Goal: Transaction & Acquisition: Purchase product/service

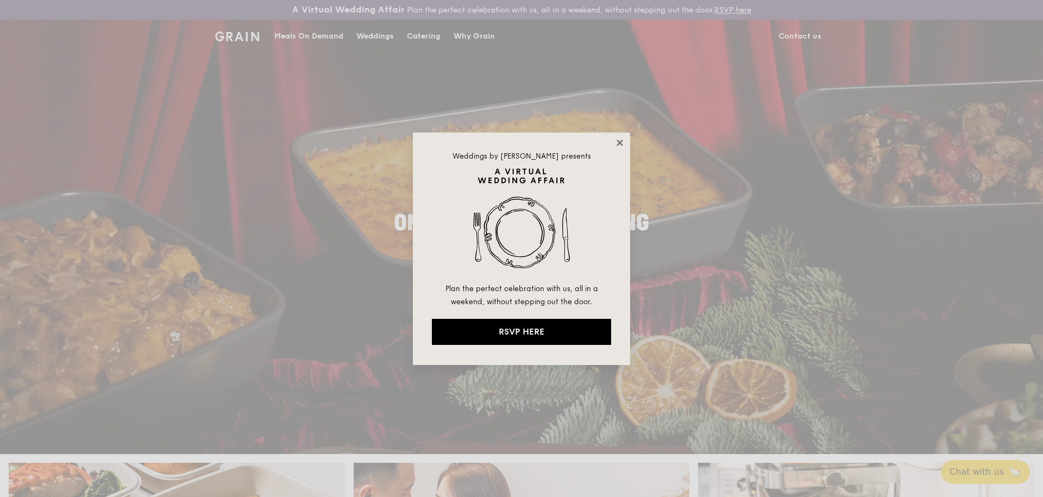
click at [621, 140] on icon at bounding box center [620, 143] width 10 height 10
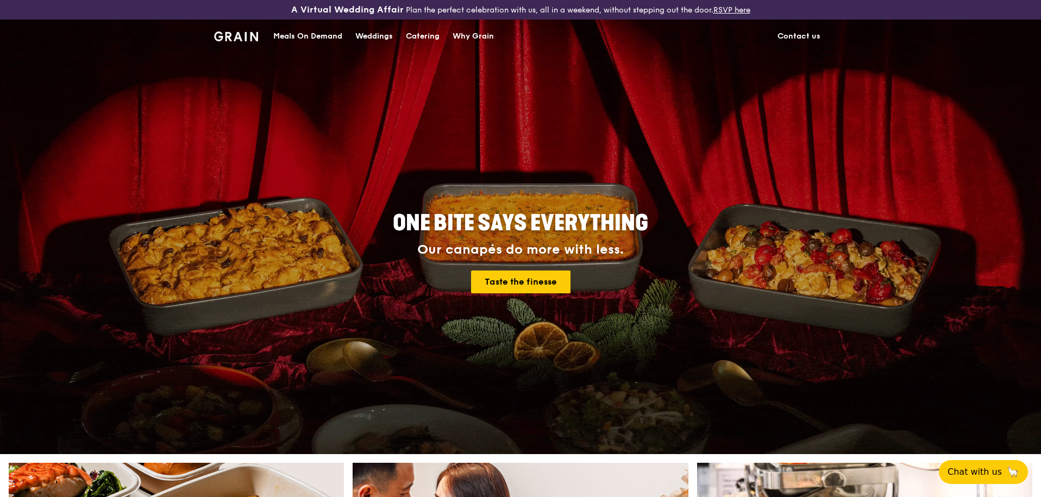
click at [312, 34] on div "Meals On Demand" at bounding box center [307, 36] width 69 height 33
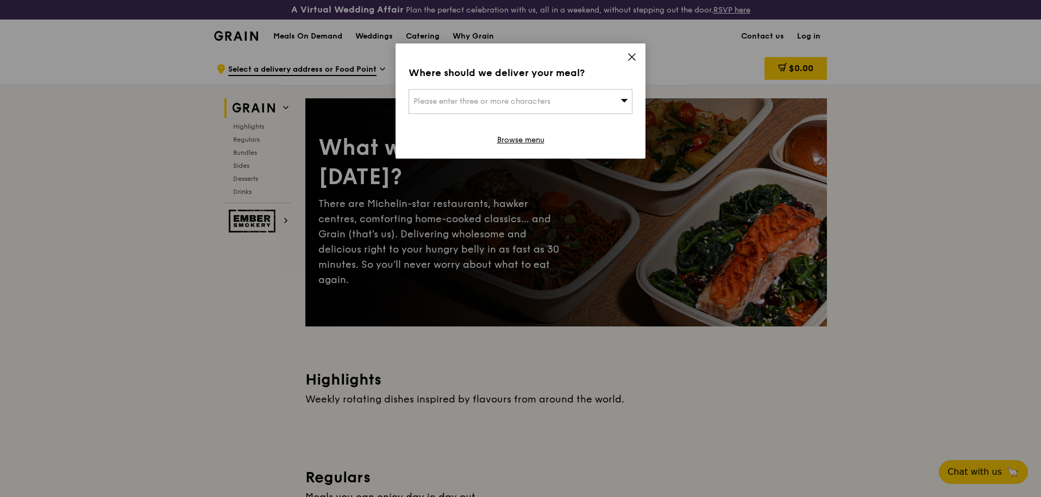
click at [631, 52] on icon at bounding box center [632, 57] width 10 height 10
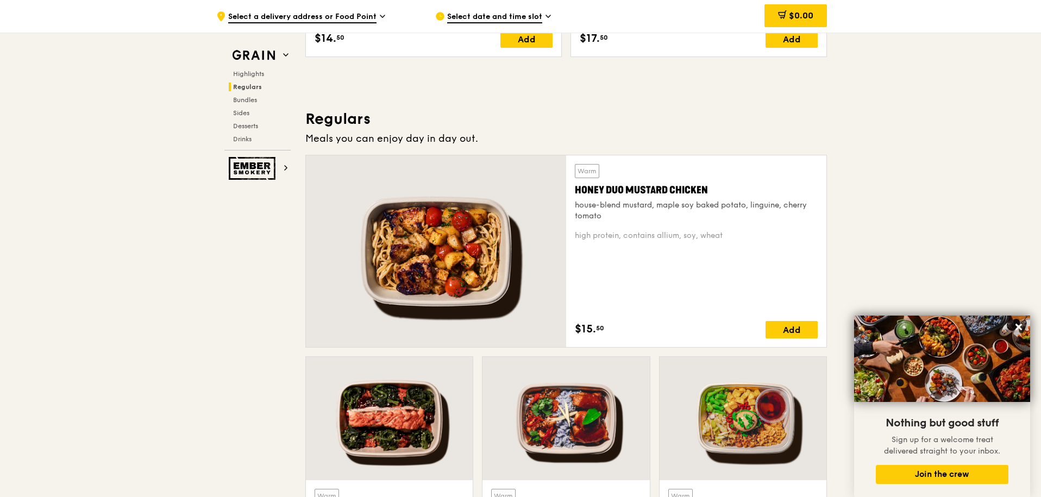
scroll to position [757, 0]
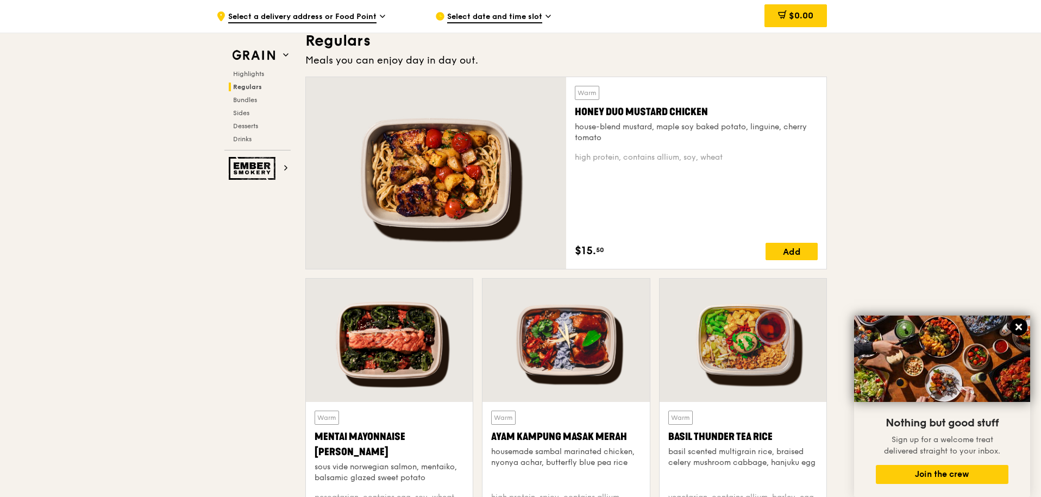
click at [1023, 327] on icon at bounding box center [1019, 327] width 10 height 10
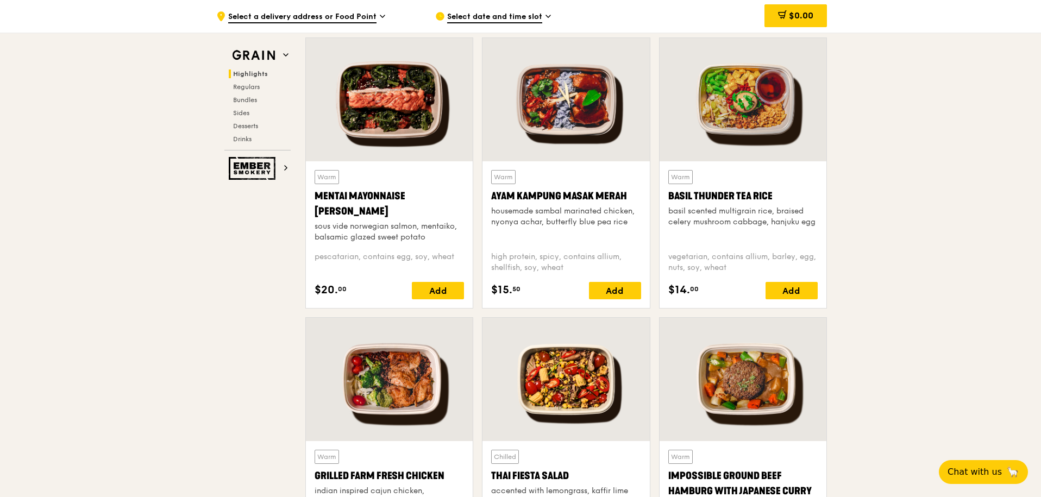
scroll to position [0, 0]
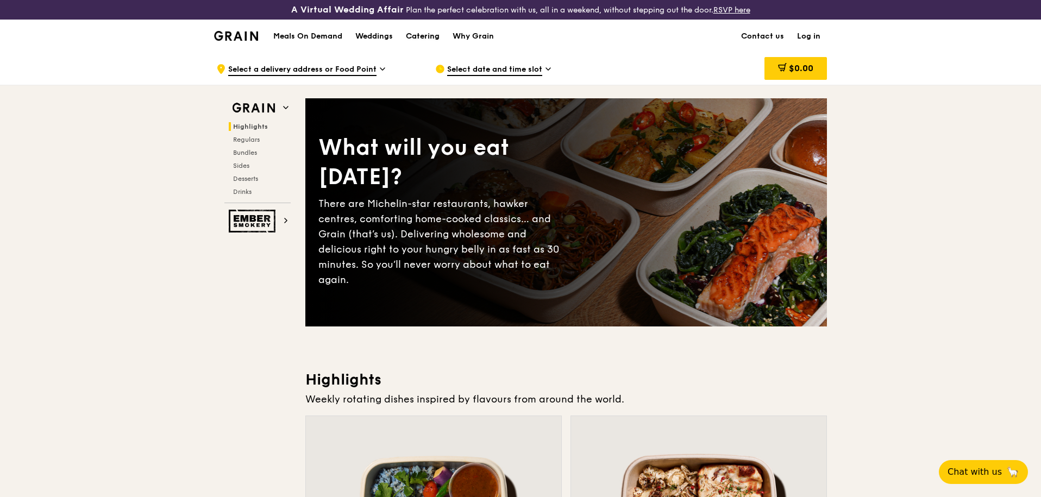
click at [410, 35] on div "Catering" at bounding box center [423, 36] width 34 height 33
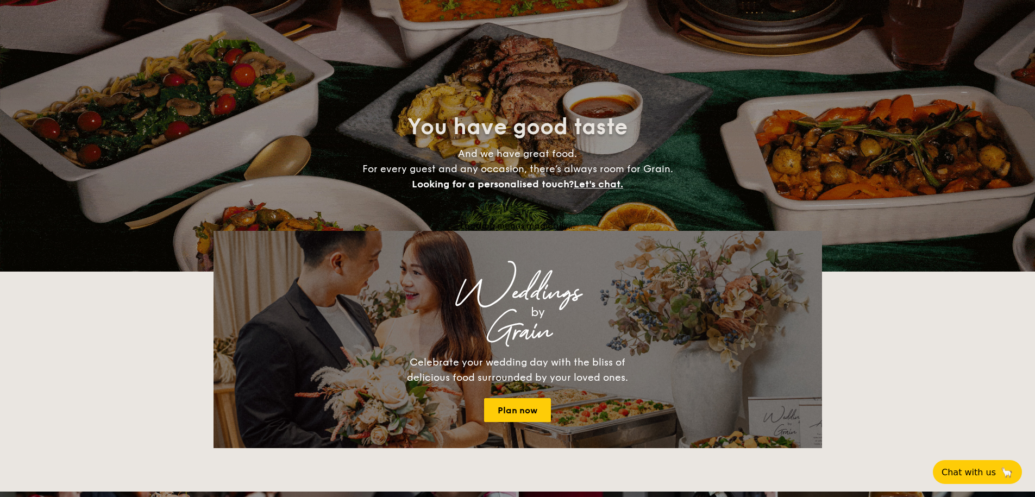
select select
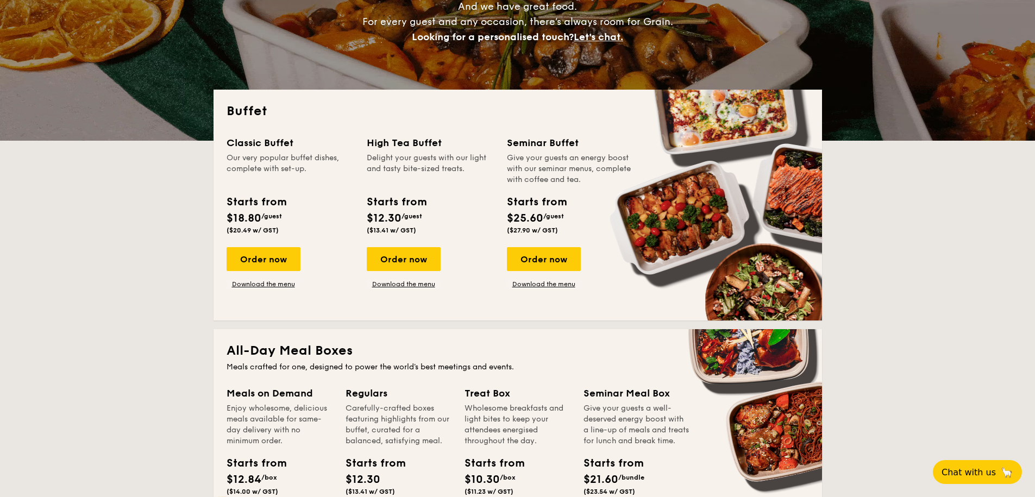
scroll to position [426, 0]
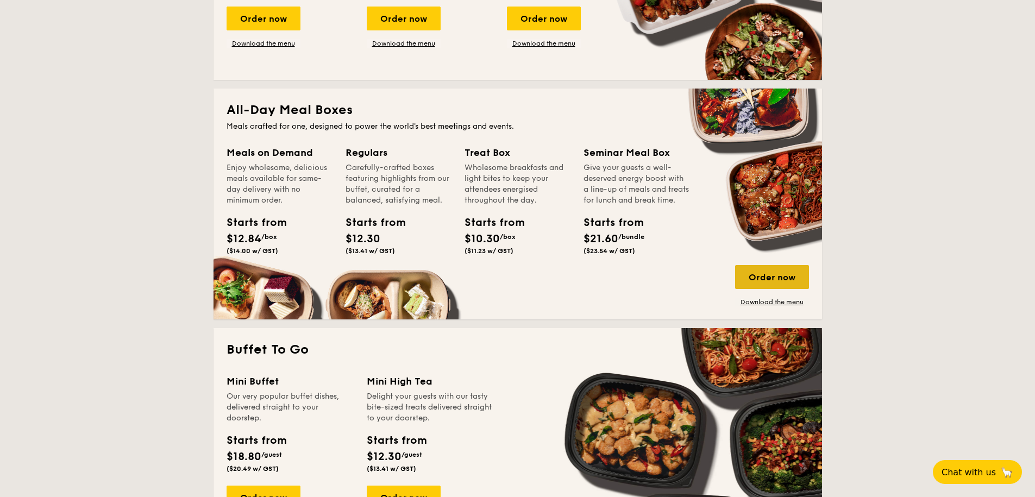
click at [780, 275] on div "Order now" at bounding box center [772, 277] width 74 height 24
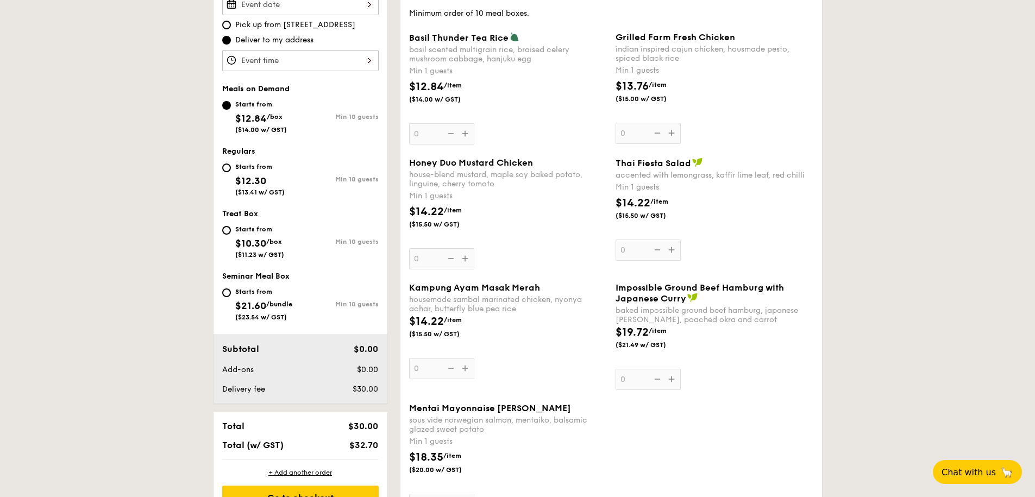
scroll to position [341, 0]
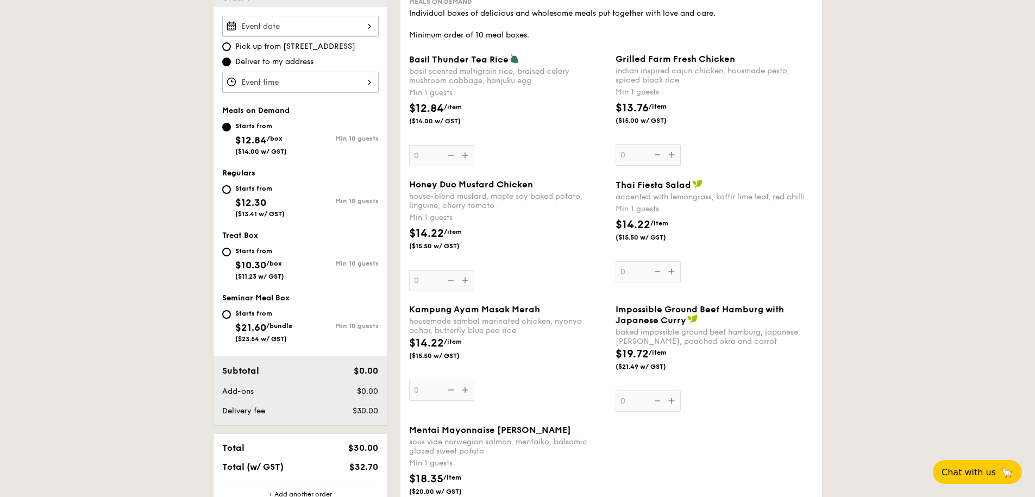
click at [268, 195] on div "Starts from $12.30 ($13.41 w/ GST)" at bounding box center [259, 200] width 49 height 36
click at [231, 194] on input "Starts from $12.30 ($13.41 w/ GST) Min 10 guests" at bounding box center [226, 189] width 9 height 9
radio input "true"
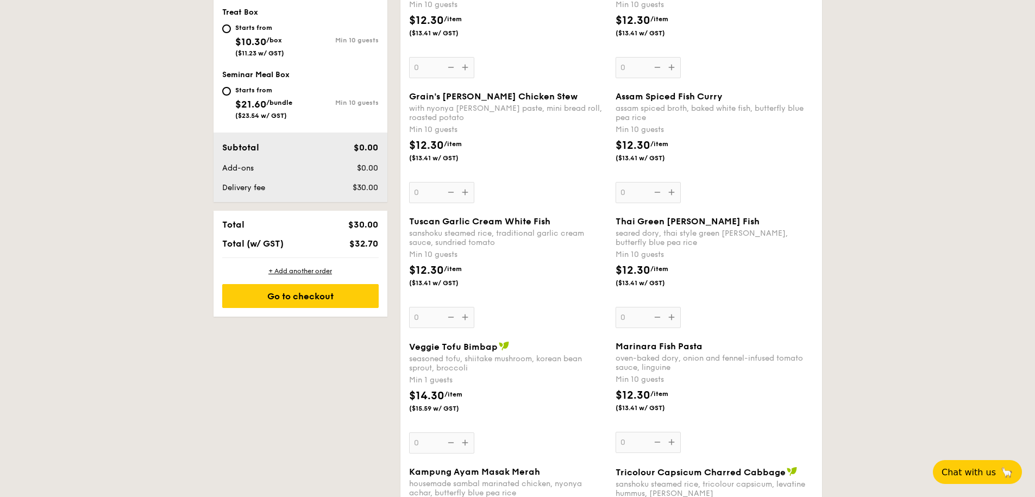
scroll to position [324, 0]
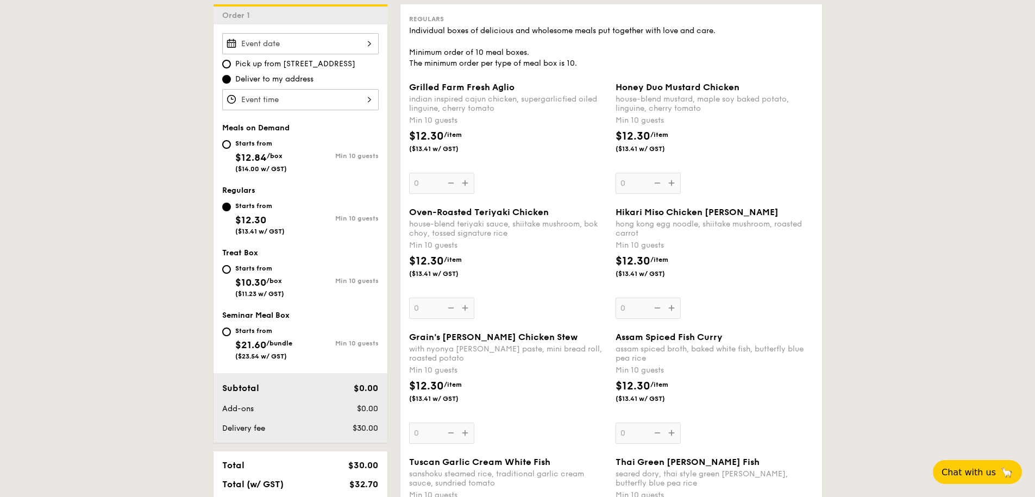
click at [258, 333] on div "Starts from" at bounding box center [263, 331] width 57 height 9
click at [231, 333] on input "Starts from $21.60 /bundle ($23.54 w/ GST) Min 10 guests" at bounding box center [226, 332] width 9 height 9
radio input "true"
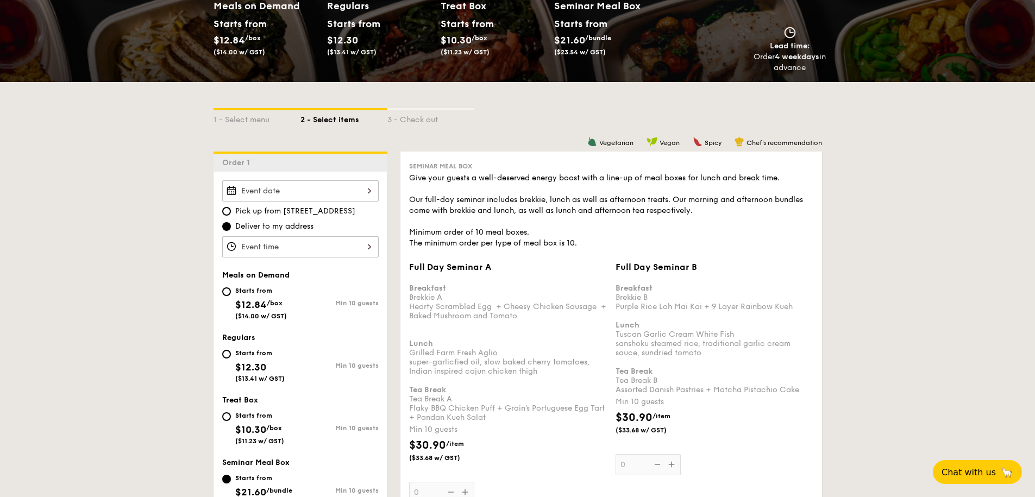
scroll to position [340, 0]
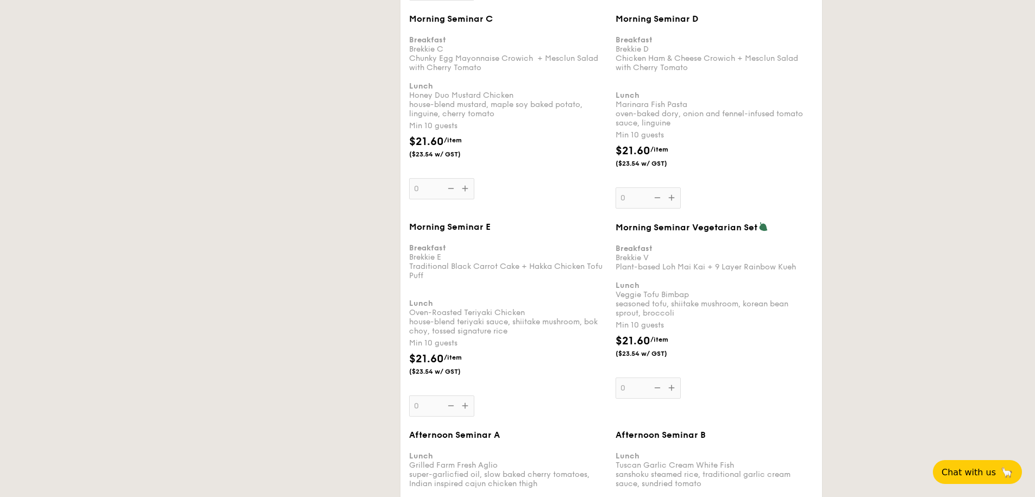
select select
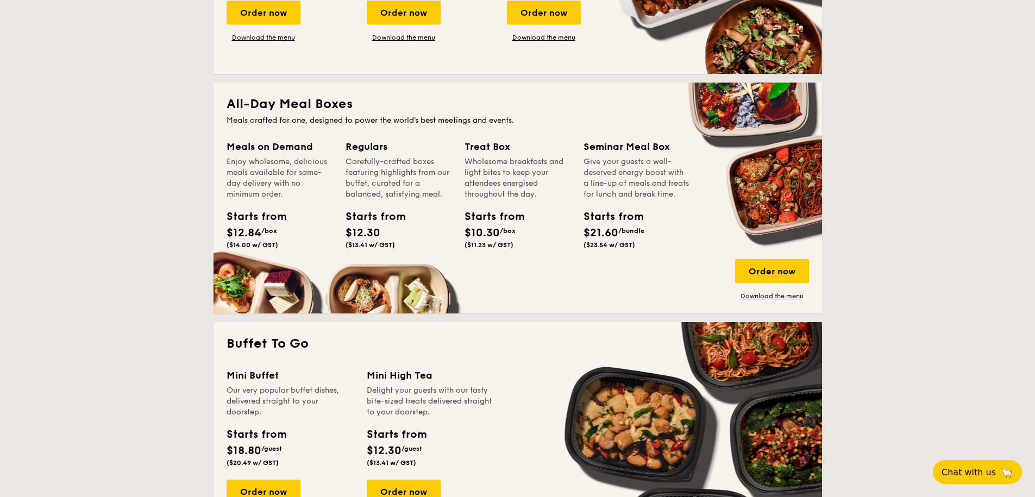
scroll to position [192, 0]
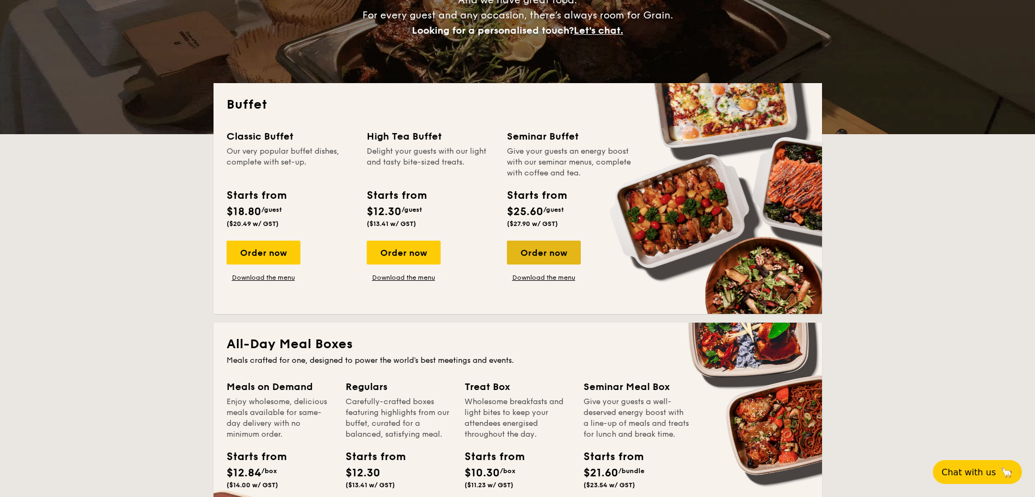
click at [536, 253] on div "Order now" at bounding box center [544, 253] width 74 height 24
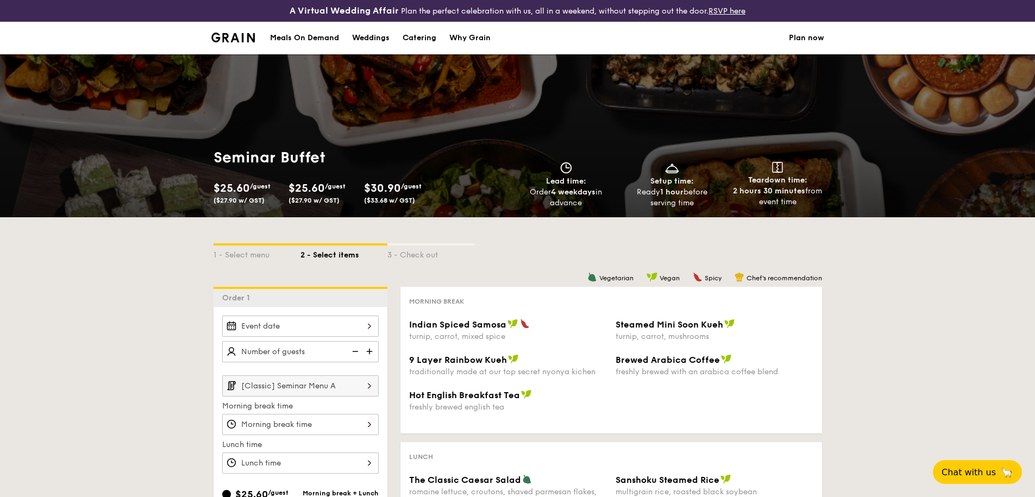
scroll to position [178, 0]
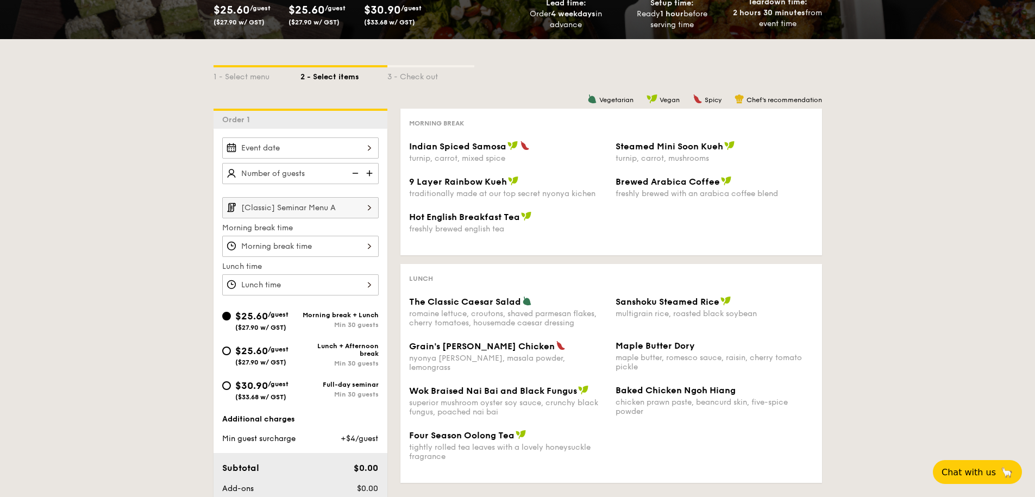
select select
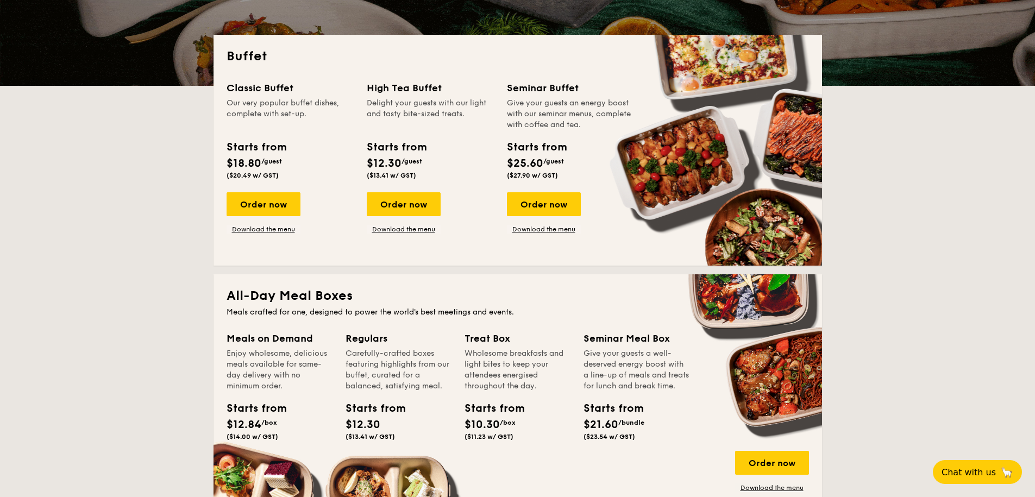
scroll to position [297, 0]
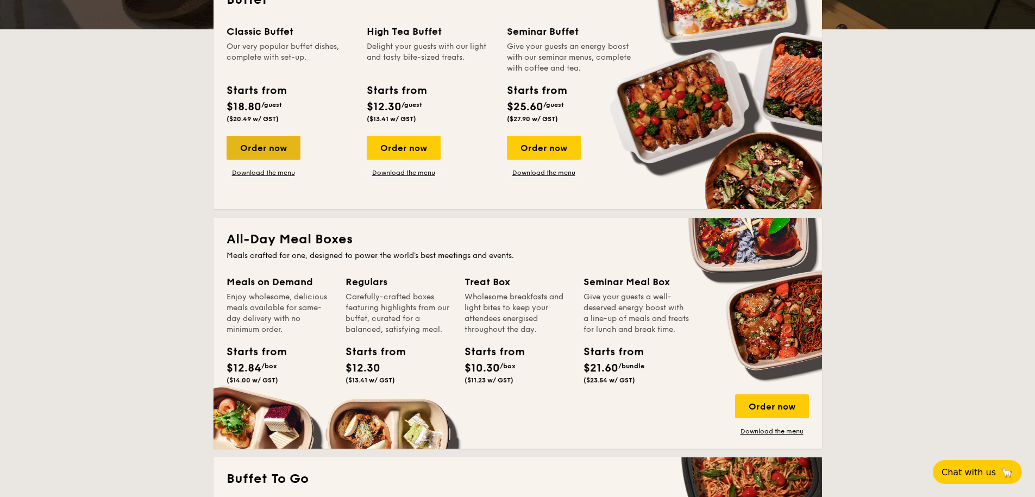
click at [255, 150] on div "Order now" at bounding box center [264, 148] width 74 height 24
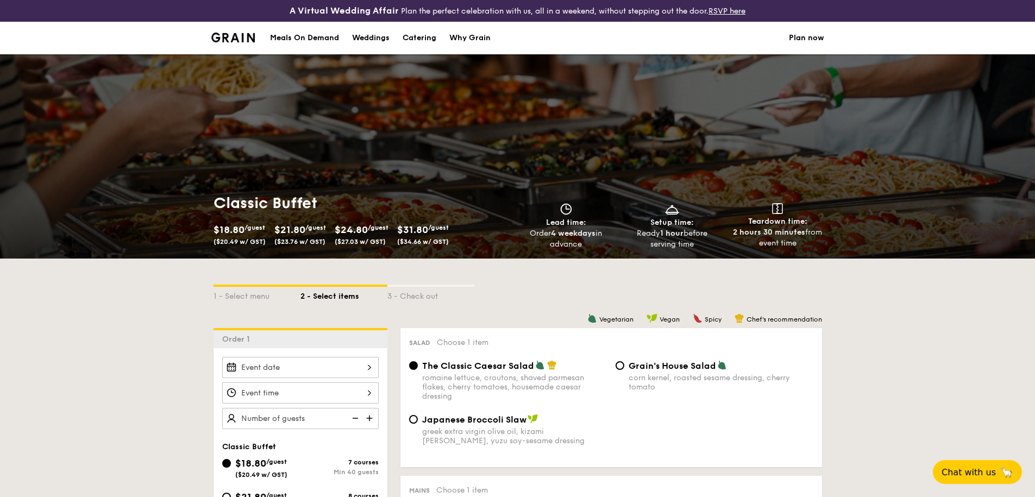
scroll to position [178, 0]
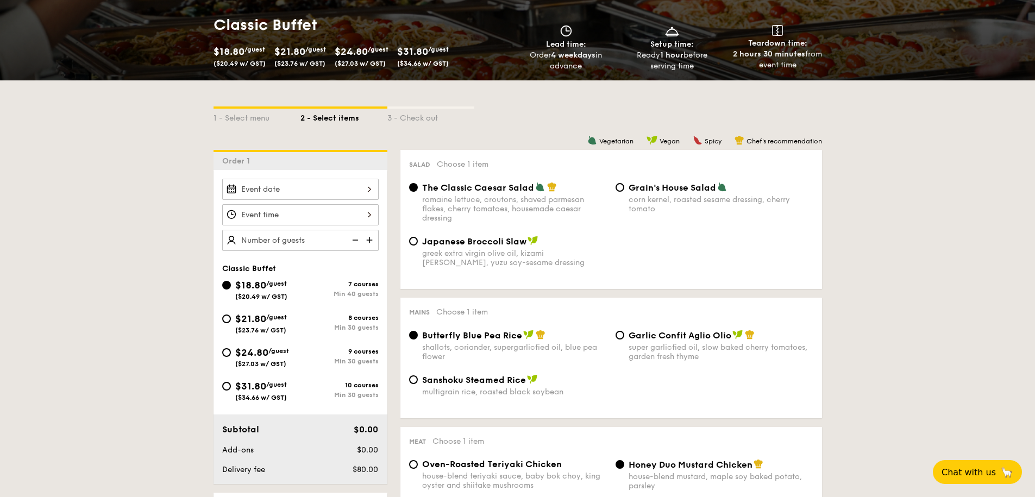
select select
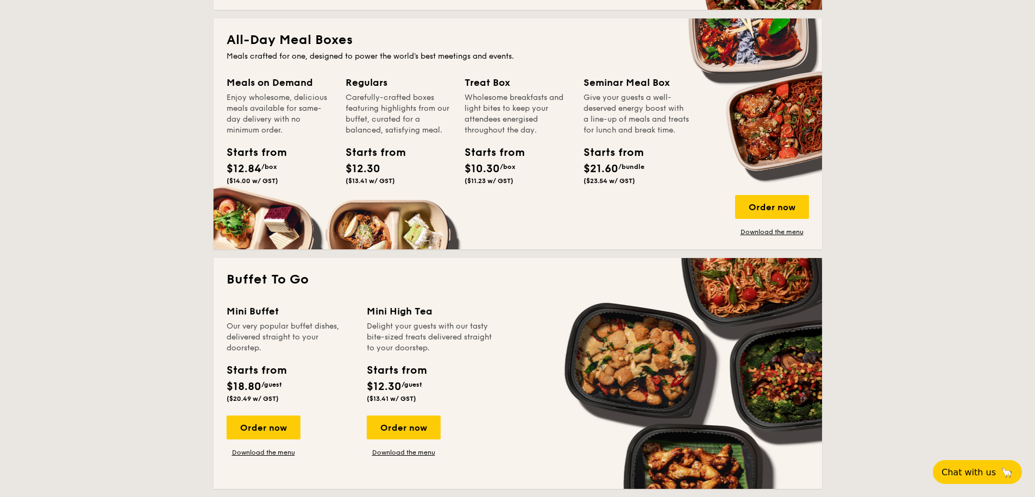
scroll to position [659, 0]
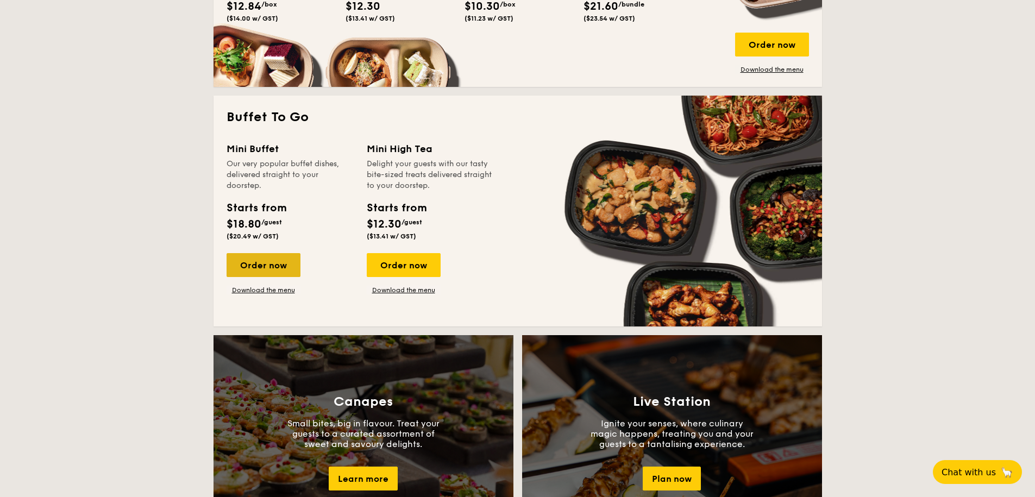
click at [283, 275] on div "Order now" at bounding box center [264, 265] width 74 height 24
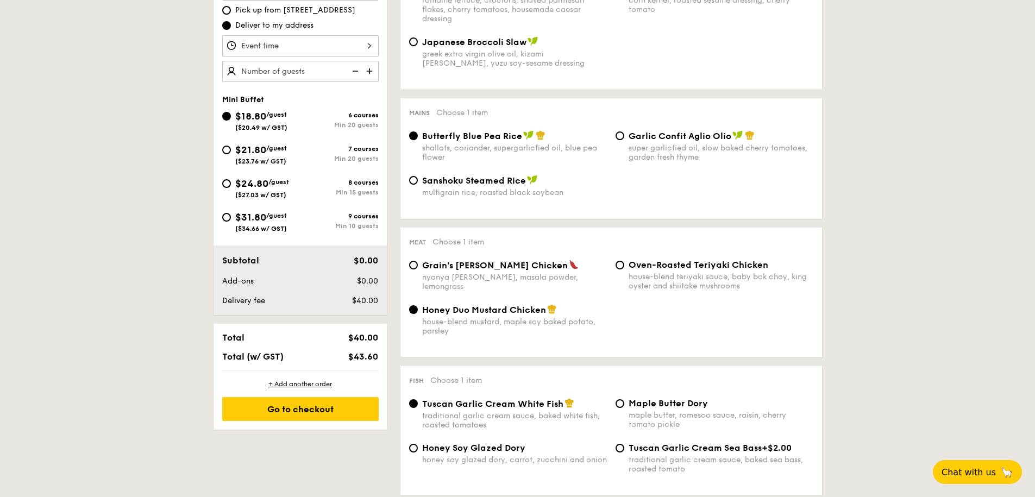
scroll to position [456, 0]
